Goal: Task Accomplishment & Management: Complete application form

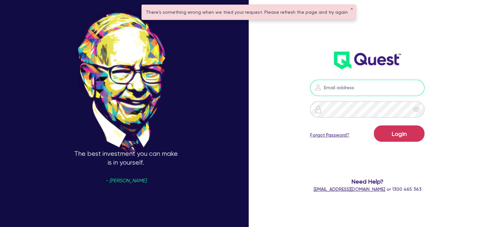
click at [367, 88] on input "email" at bounding box center [367, 88] width 114 height 16
type input "[EMAIL_ADDRESS][PERSON_NAME][DOMAIN_NAME]"
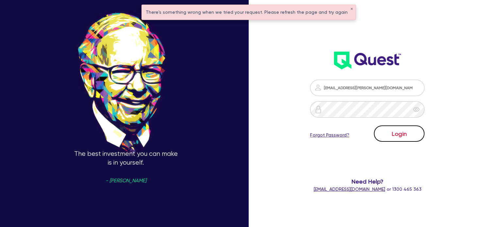
click at [384, 129] on button "Login" at bounding box center [399, 133] width 51 height 16
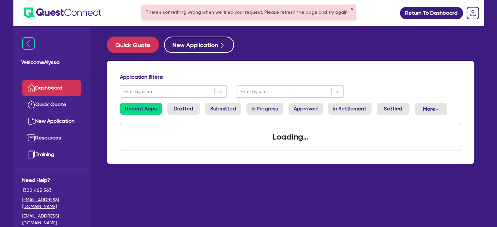
click at [350, 9] on button "✕" at bounding box center [351, 9] width 3 height 3
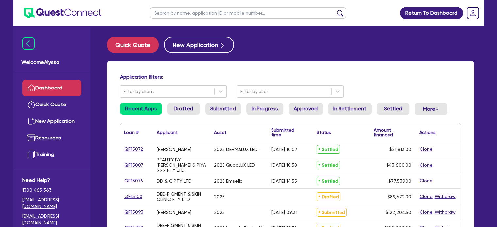
click at [252, 15] on input "text" at bounding box center [248, 12] width 196 height 11
type input "feijoa"
click at [335, 10] on button "submit" at bounding box center [340, 14] width 10 height 9
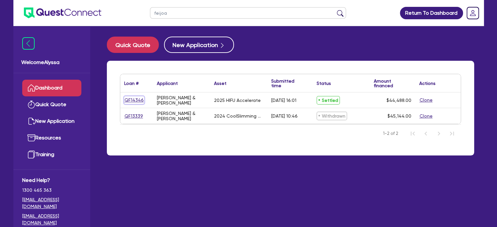
click at [135, 100] on link "QF14346" at bounding box center [134, 100] width 20 height 8
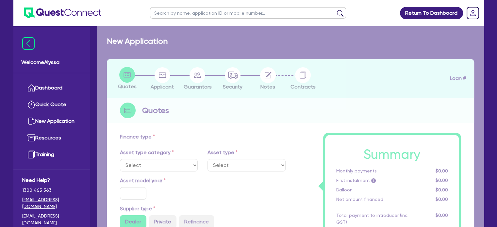
select select "TERTIARY_ASSETS"
type input "2025"
radio input "true"
type input "43,989"
type input "4.05"
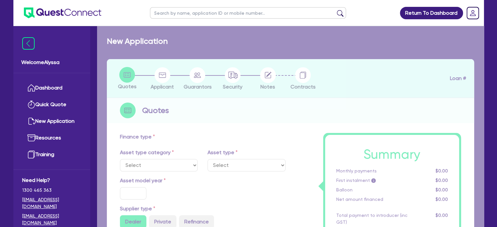
type input "1,800"
type input "11.44"
type input "453.64"
select select "BEAUTY_EQUIPMENT"
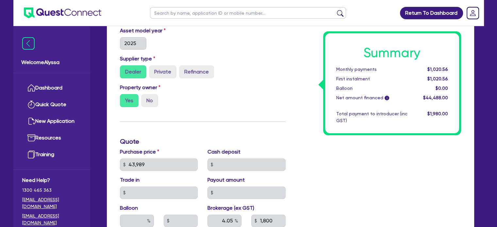
scroll to position [169, 0]
click at [124, 162] on div "43,989" at bounding box center [159, 164] width 78 height 12
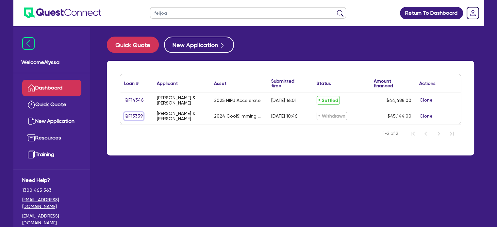
click at [135, 114] on link "QF13339" at bounding box center [133, 116] width 19 height 8
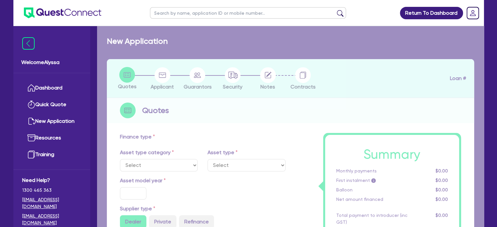
select select "TERTIARY_ASSETS"
type input "2024"
radio input "true"
type input "43,989"
type input "5.01"
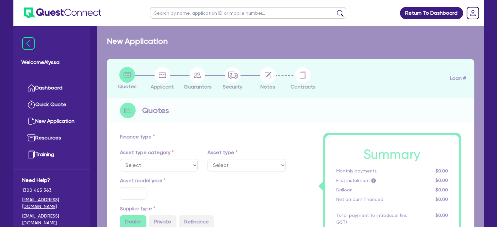
type input "2,257.7"
type input "12.54"
type input "450"
type input "600"
select select "BEAUTY_EQUIPMENT"
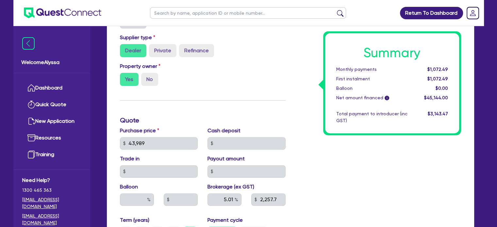
scroll to position [189, 0]
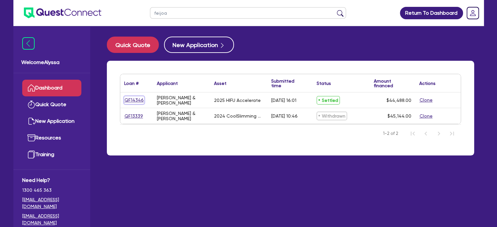
click at [136, 99] on link "QF14346" at bounding box center [134, 100] width 20 height 8
select select "TERTIARY_ASSETS"
select select "BEAUTY_EQUIPMENT"
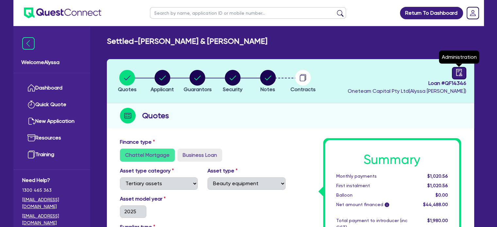
click at [458, 75] on icon "audit" at bounding box center [458, 72] width 7 height 7
select select "SETTLED"
select select "Pepper"
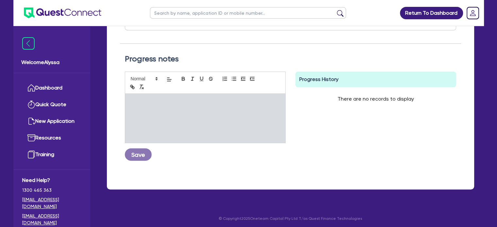
scroll to position [77, 0]
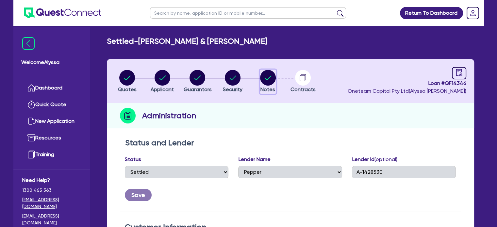
click at [269, 79] on circle "button" at bounding box center [268, 78] width 16 height 16
select select "Other"
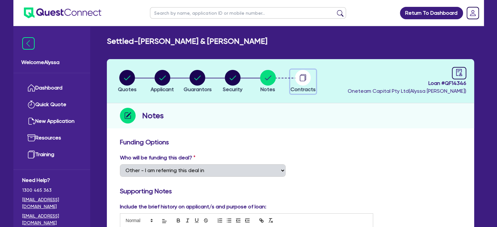
click at [299, 79] on circle "button" at bounding box center [303, 78] width 16 height 16
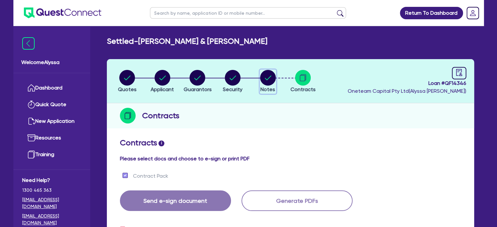
click at [272, 80] on circle "button" at bounding box center [268, 78] width 16 height 16
select select "Other"
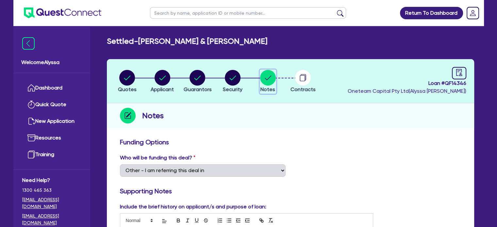
select select "SETTLED"
select select "Pepper"
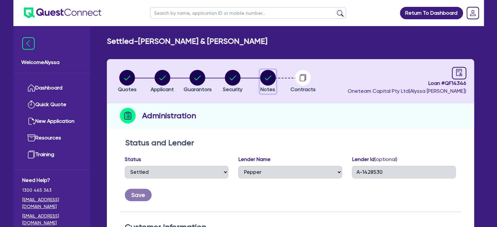
select select "TERTIARY_ASSETS"
select select "BEAUTY_EQUIPMENT"
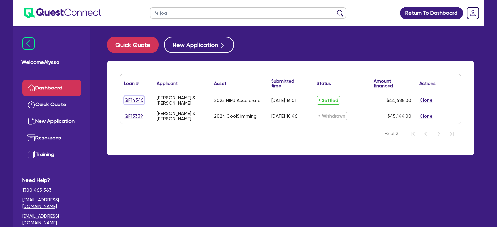
click at [130, 101] on link "QF14346" at bounding box center [134, 100] width 20 height 8
select select "TERTIARY_ASSETS"
select select "BEAUTY_EQUIPMENT"
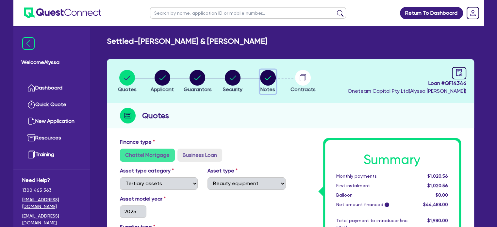
click at [270, 79] on circle "button" at bounding box center [268, 78] width 16 height 16
select select "Other"
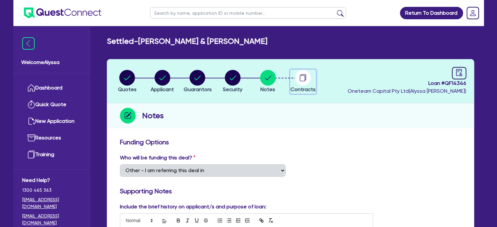
click at [304, 77] on circle "button" at bounding box center [303, 78] width 16 height 16
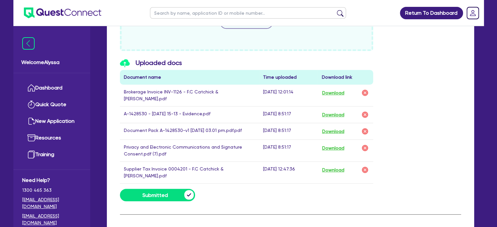
scroll to position [344, 0]
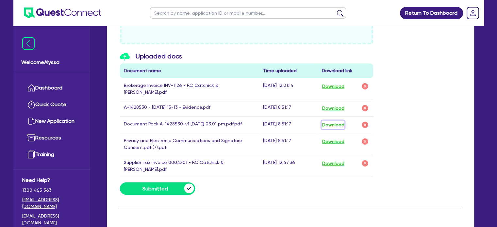
click at [328, 121] on button "Download" at bounding box center [332, 125] width 23 height 8
